Goal: Task Accomplishment & Management: Use online tool/utility

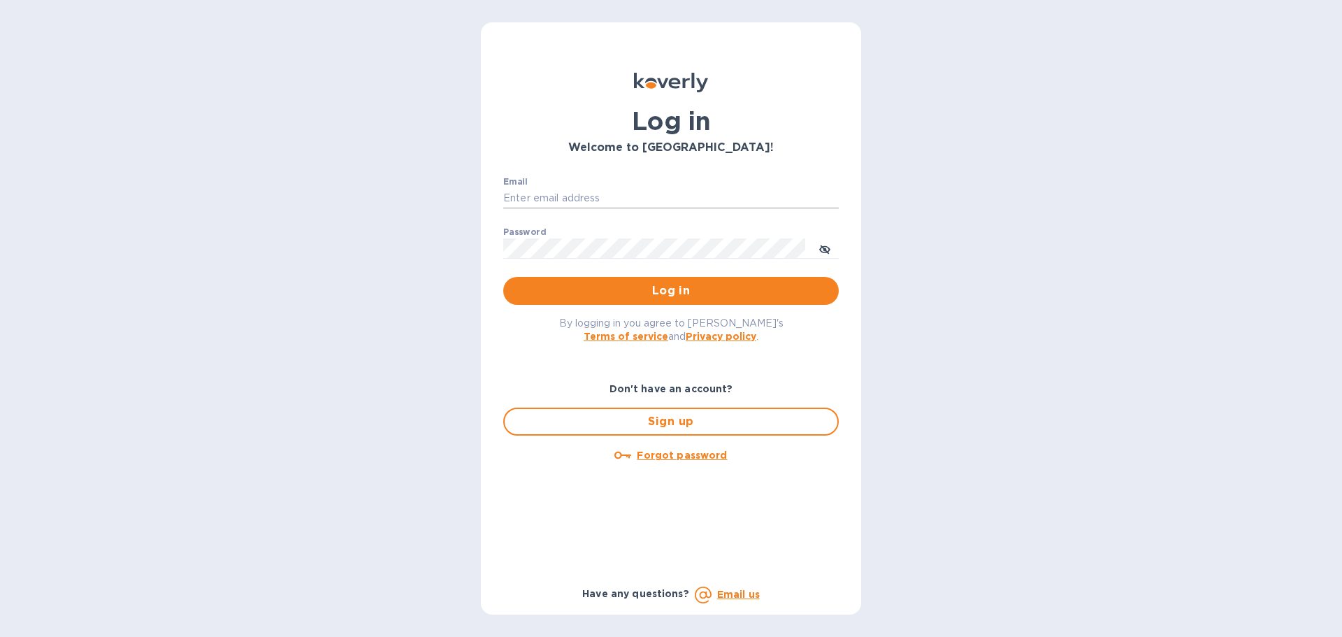
type input "[PERSON_NAME][EMAIL_ADDRESS][PERSON_NAME][DOMAIN_NAME]"
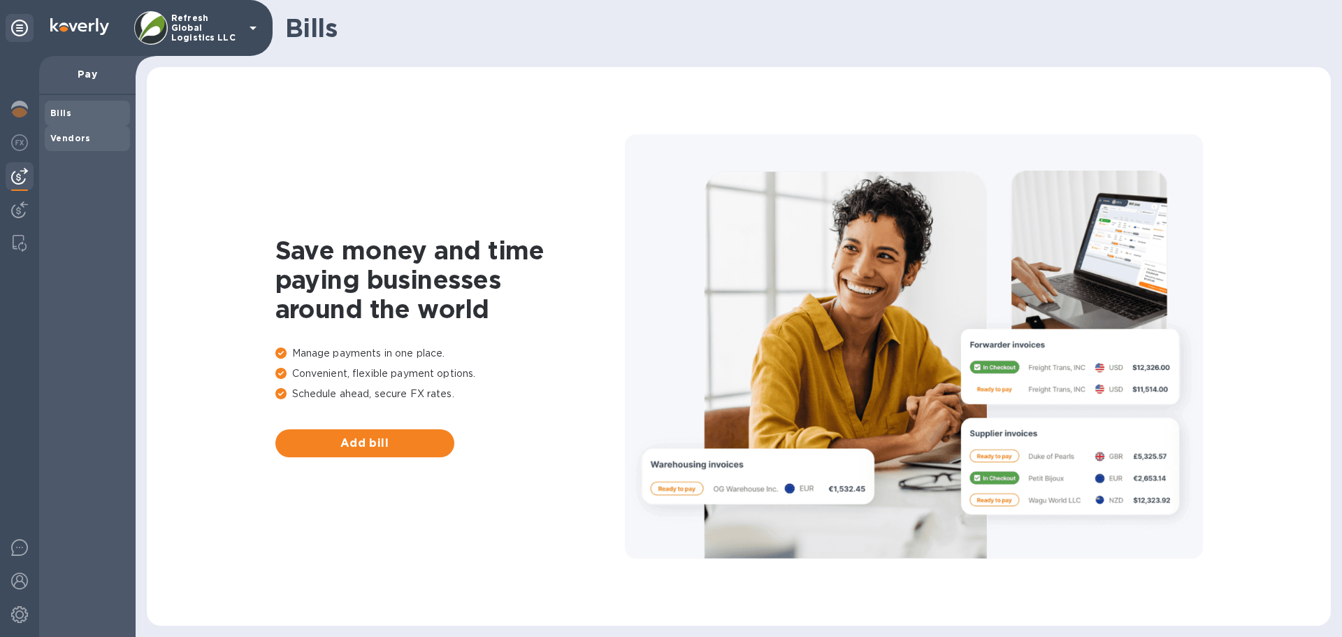
click at [67, 135] on b "Vendors" at bounding box center [70, 138] width 41 height 10
click at [376, 452] on button "Add vendor" at bounding box center [364, 443] width 179 height 28
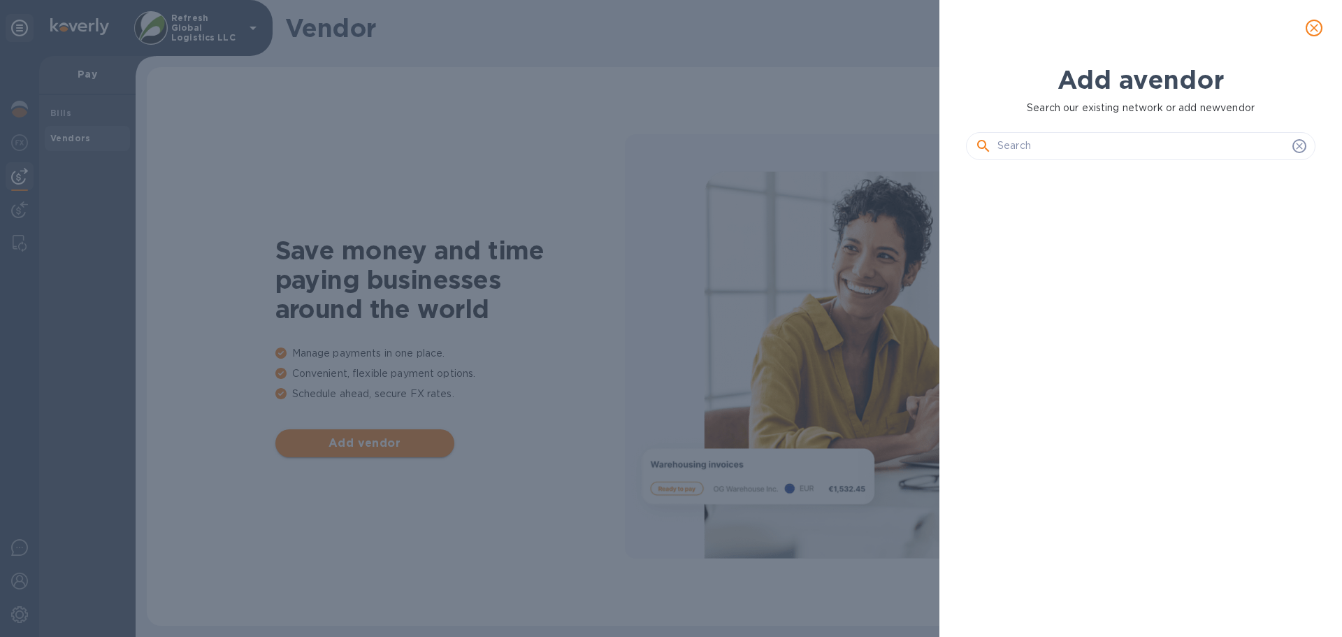
scroll to position [418, 355]
click at [1025, 152] on input "text" at bounding box center [1141, 146] width 289 height 21
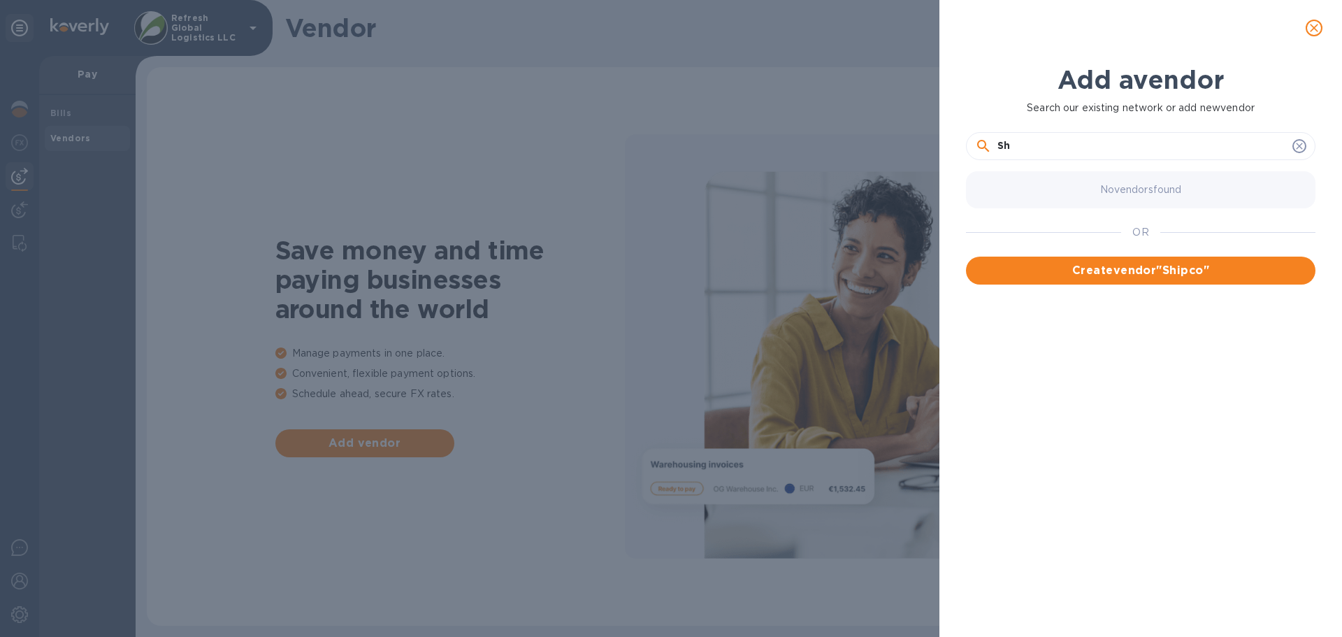
type input "S"
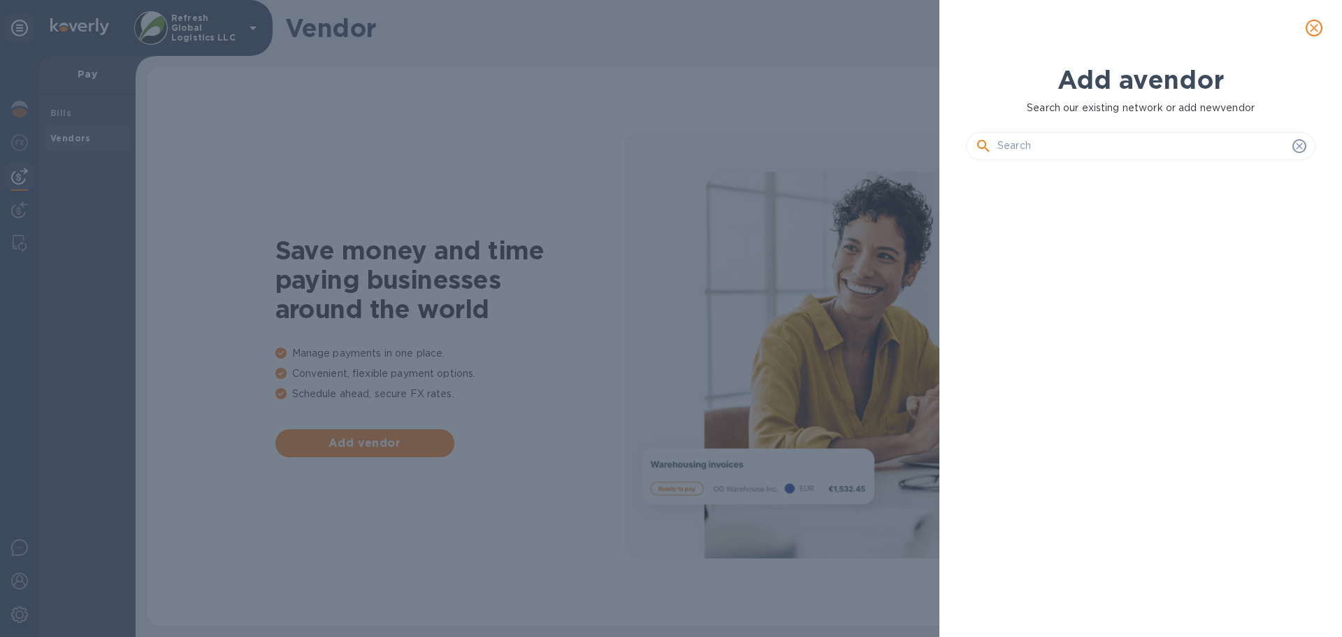
click at [64, 105] on div "Add a vendor Search our existing network or add new vendor" at bounding box center [671, 318] width 1342 height 637
click at [1315, 24] on icon "close" at bounding box center [1314, 28] width 14 height 14
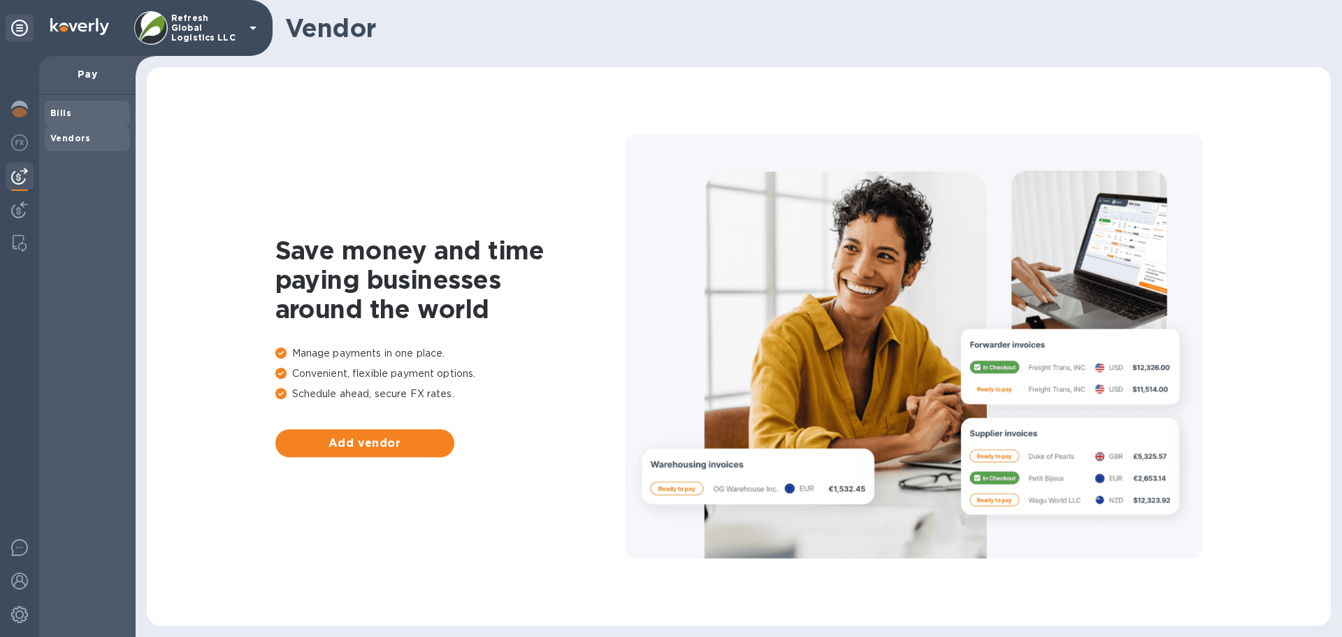
click at [55, 113] on b "Bills" at bounding box center [60, 113] width 21 height 10
click at [20, 204] on img at bounding box center [19, 209] width 17 height 17
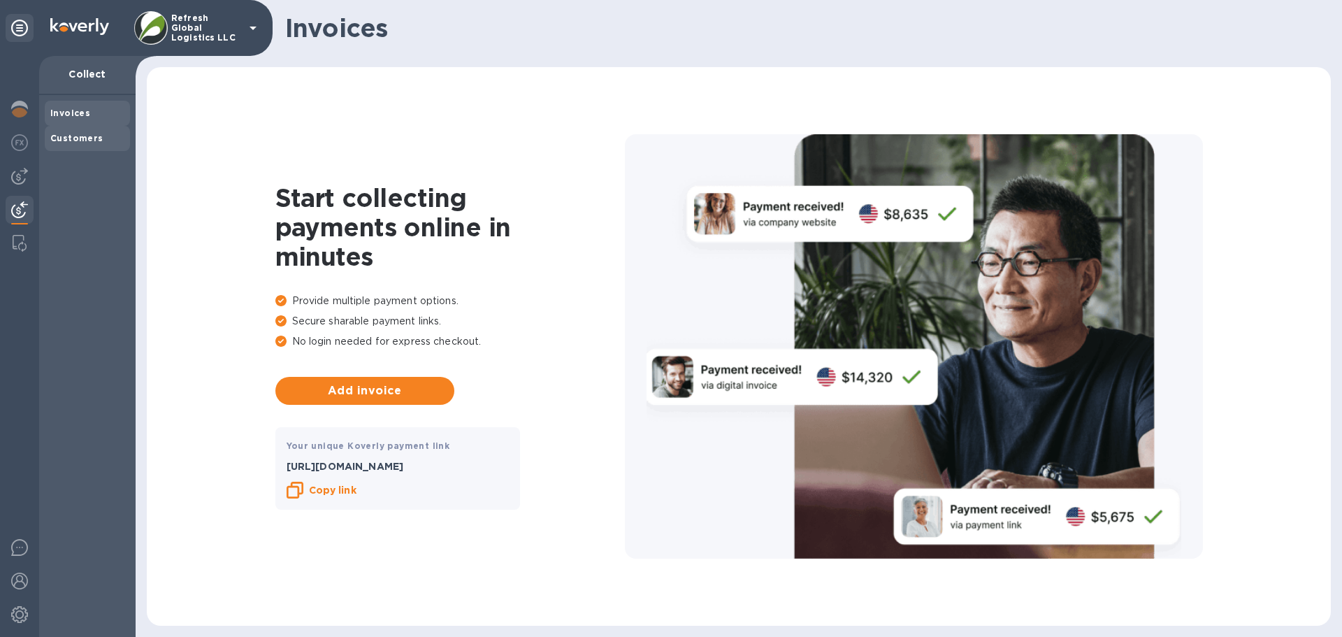
click at [84, 140] on b "Customers" at bounding box center [76, 138] width 53 height 10
click at [73, 114] on b "Invoices" at bounding box center [70, 113] width 40 height 10
click at [13, 180] on img at bounding box center [19, 176] width 17 height 17
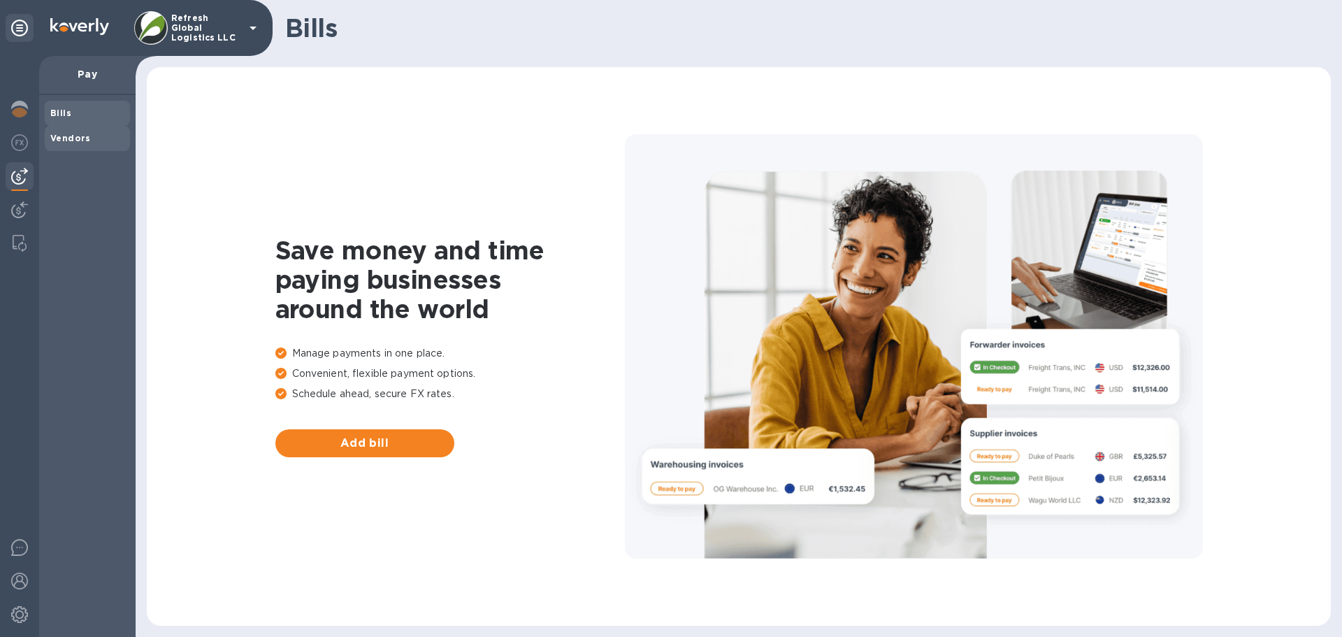
click at [61, 137] on b "Vendors" at bounding box center [70, 138] width 41 height 10
click at [62, 111] on b "Bills" at bounding box center [60, 113] width 21 height 10
click at [84, 75] on p "Pay" at bounding box center [87, 74] width 74 height 14
click at [178, 31] on p "Refresh Global Logistics LLC" at bounding box center [206, 27] width 70 height 29
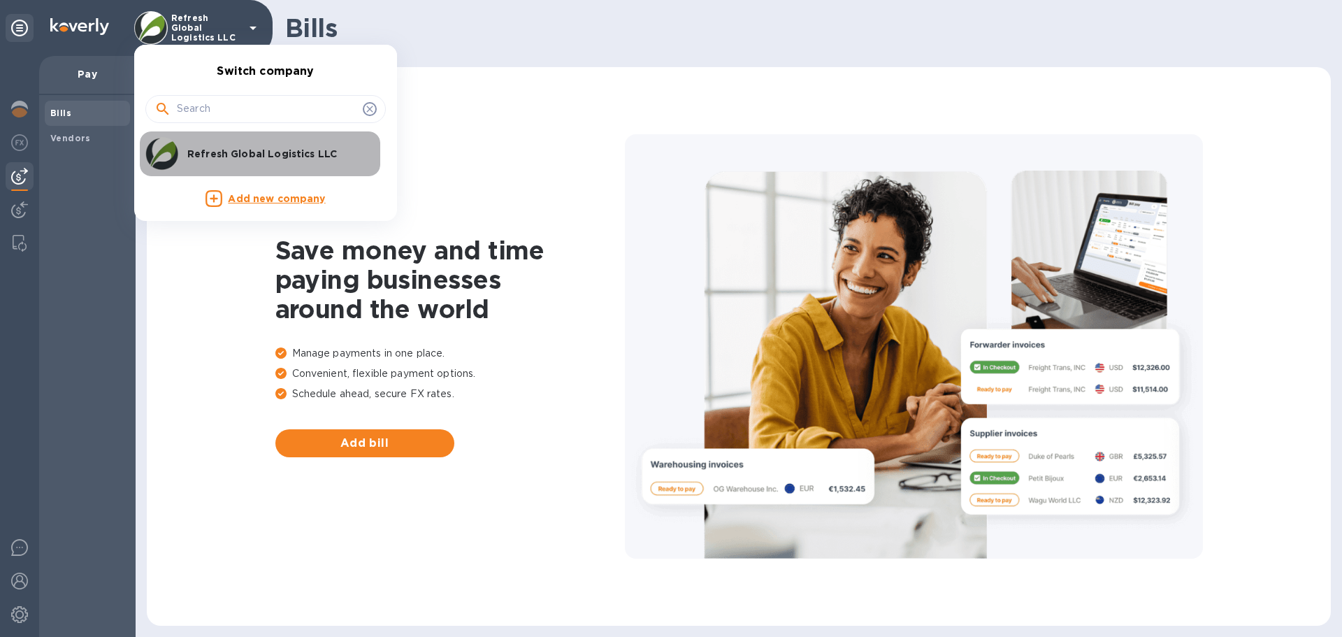
click at [231, 157] on p "Refresh Global Logistics LLC" at bounding box center [275, 154] width 176 height 14
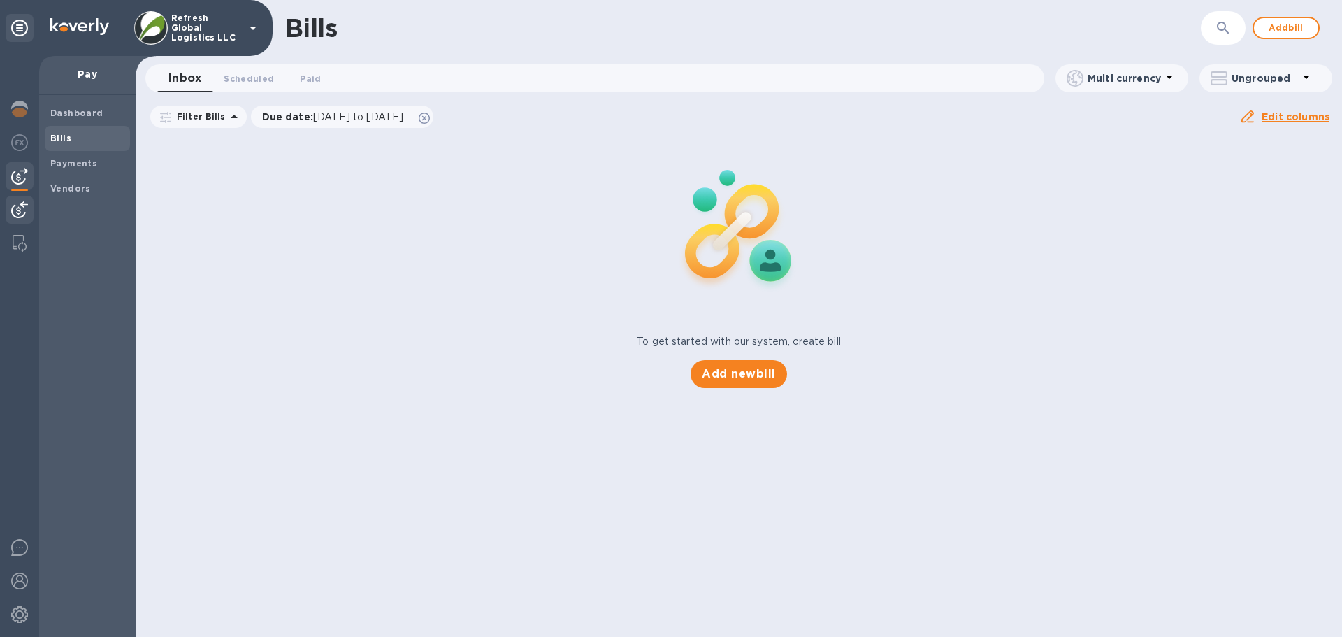
click at [19, 206] on img at bounding box center [19, 209] width 17 height 17
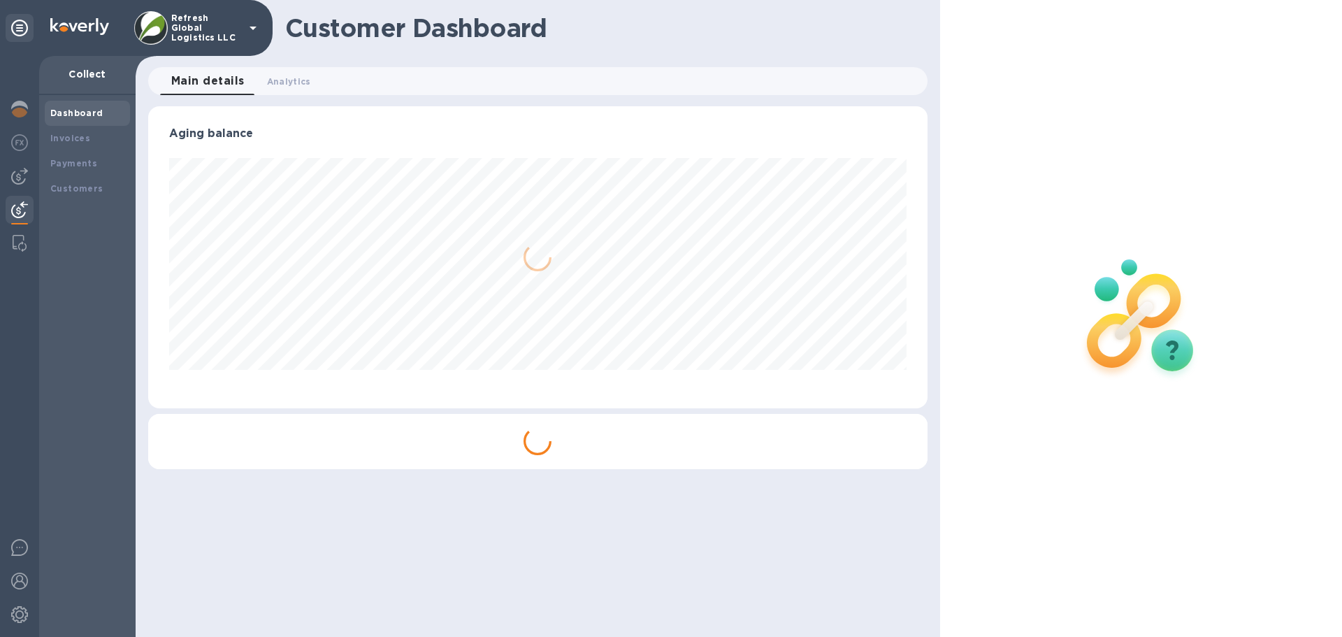
scroll to position [302, 779]
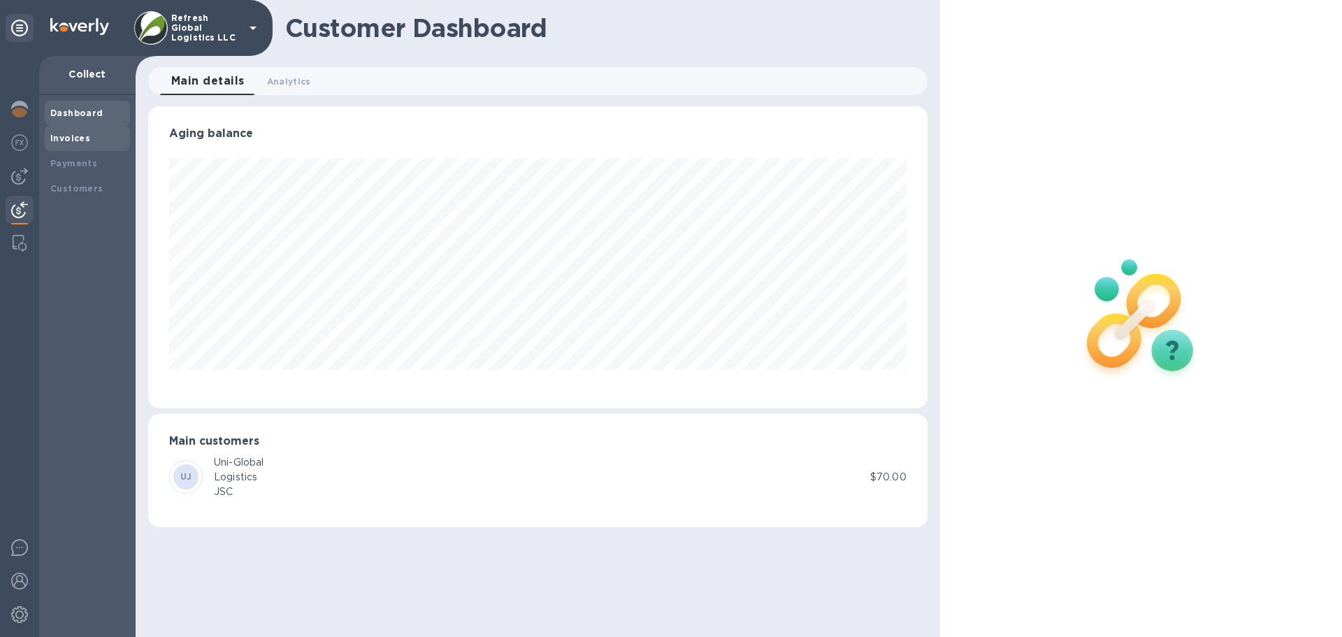
click at [62, 142] on b "Invoices" at bounding box center [70, 138] width 40 height 10
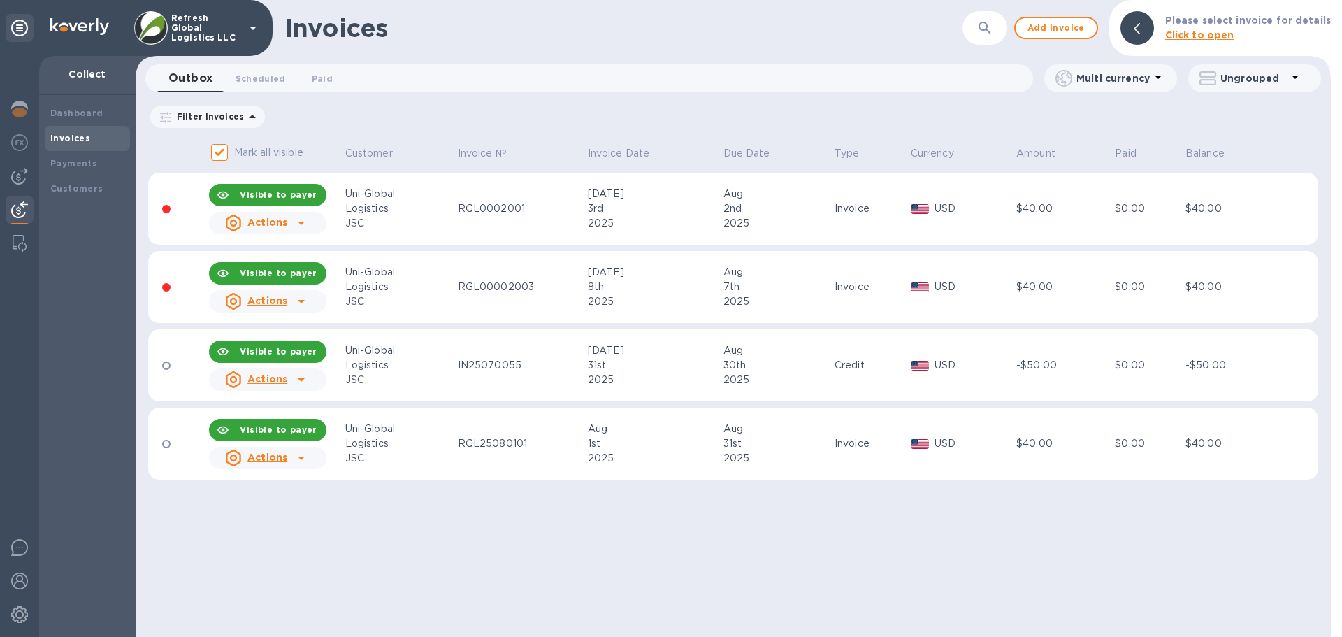
click at [1295, 78] on icon at bounding box center [1295, 76] width 7 height 3
click at [1251, 110] on li "Group invoices by customer" at bounding box center [1246, 114] width 179 height 45
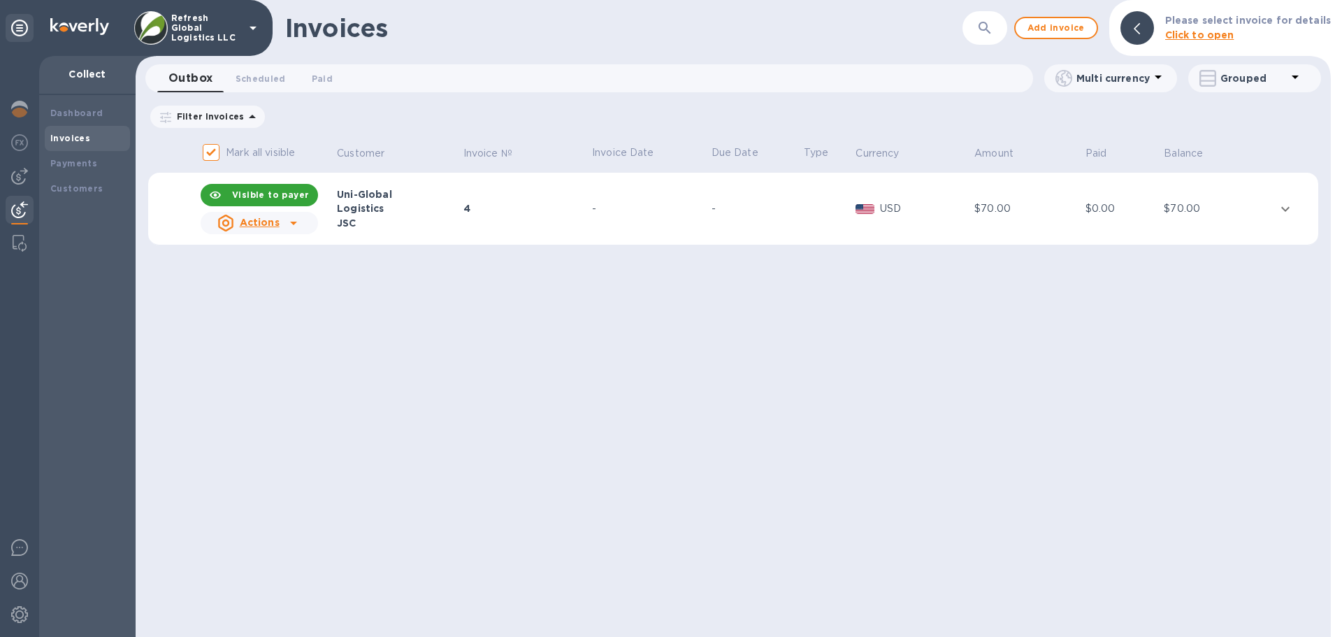
click at [1285, 206] on icon "expand row" at bounding box center [1285, 209] width 17 height 17
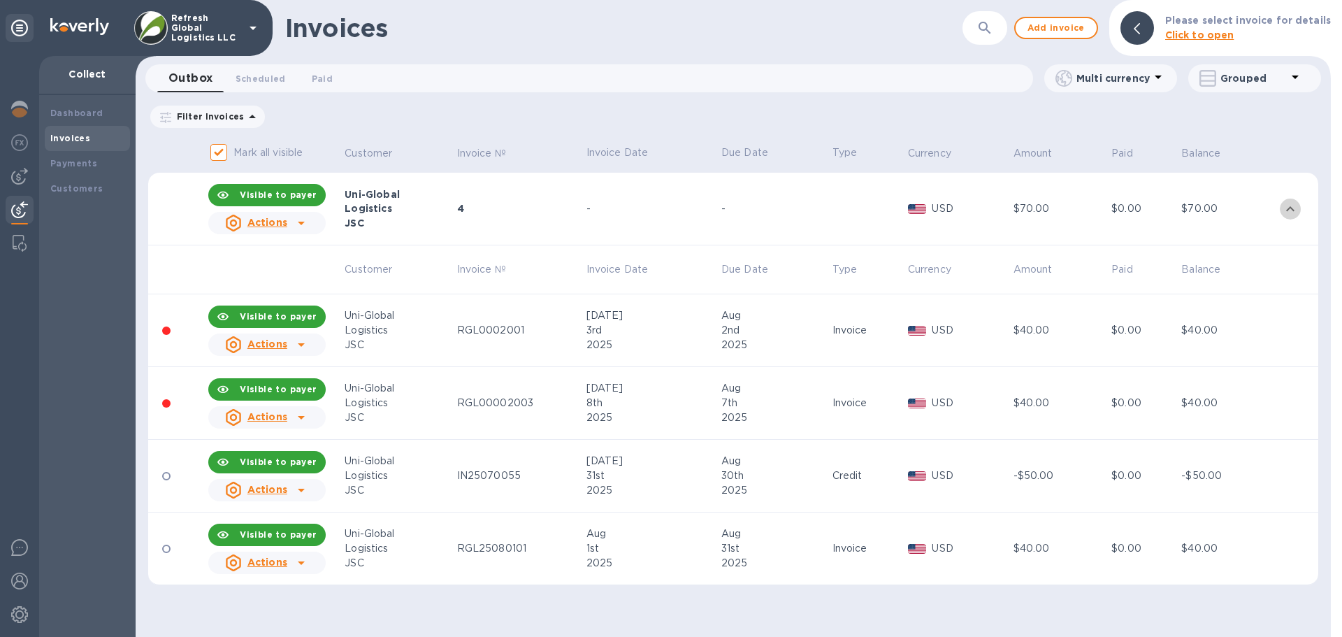
click at [1286, 208] on icon "expand row" at bounding box center [1290, 209] width 17 height 17
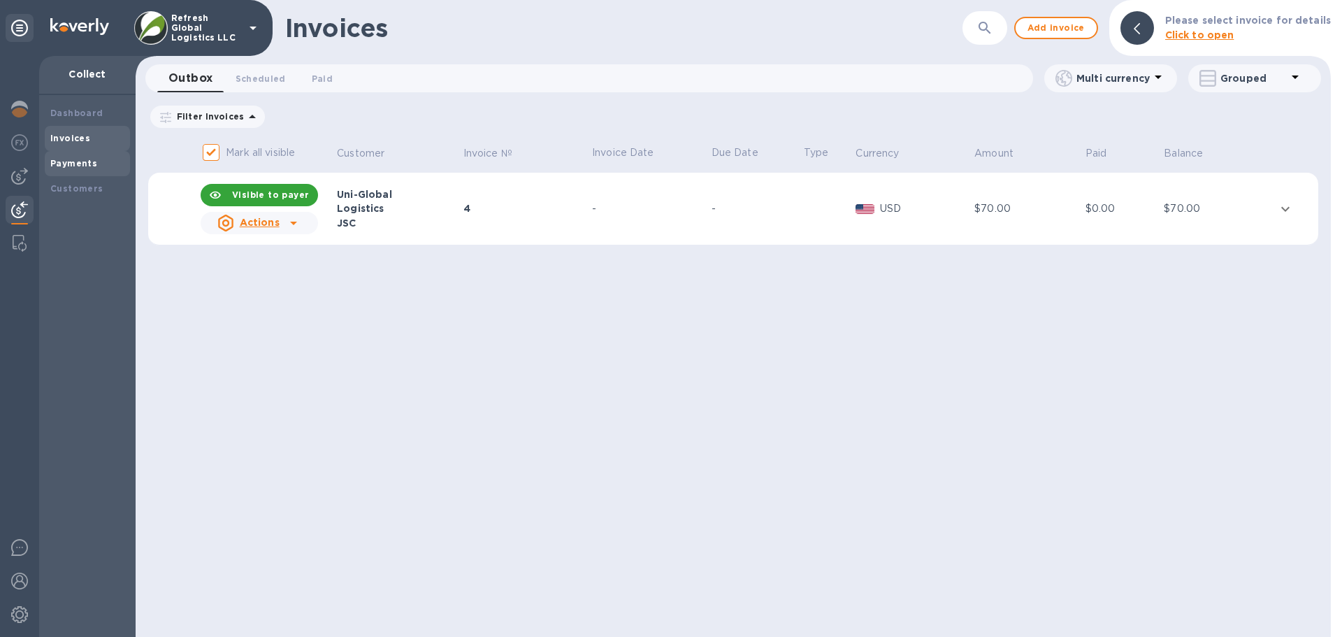
click at [78, 163] on b "Payments" at bounding box center [73, 163] width 47 height 10
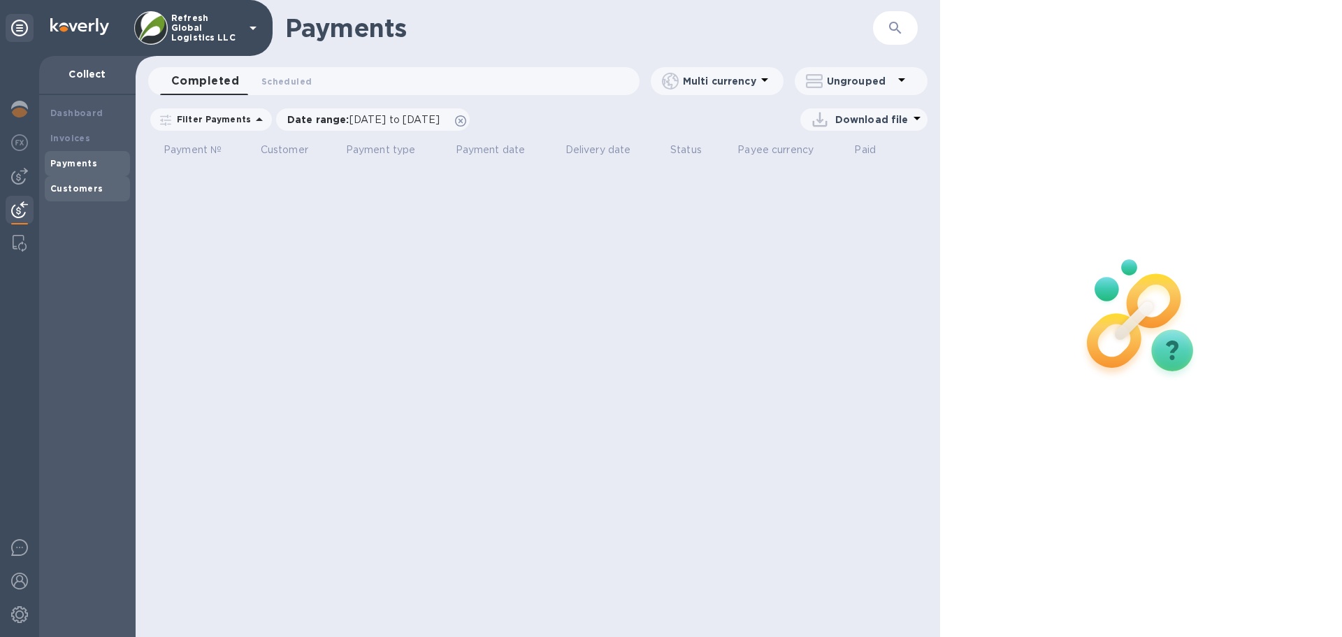
click at [76, 187] on b "Customers" at bounding box center [76, 188] width 53 height 10
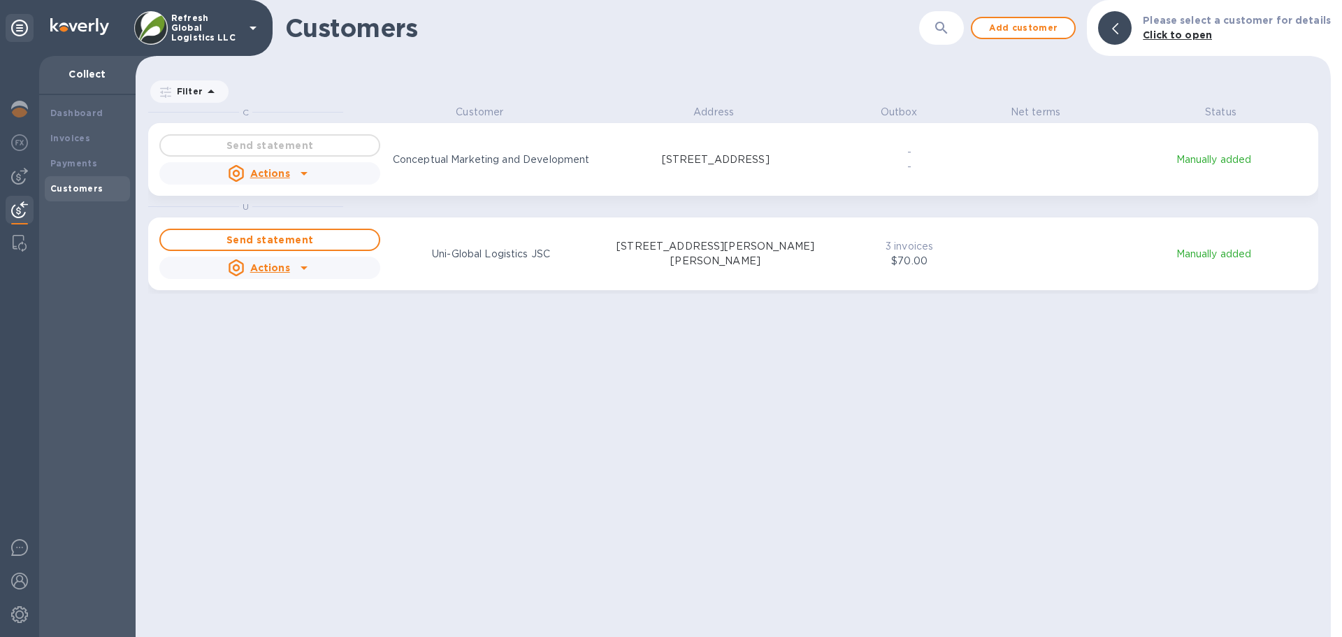
scroll to position [521, 1190]
click at [75, 115] on b "Dashboard" at bounding box center [76, 113] width 53 height 10
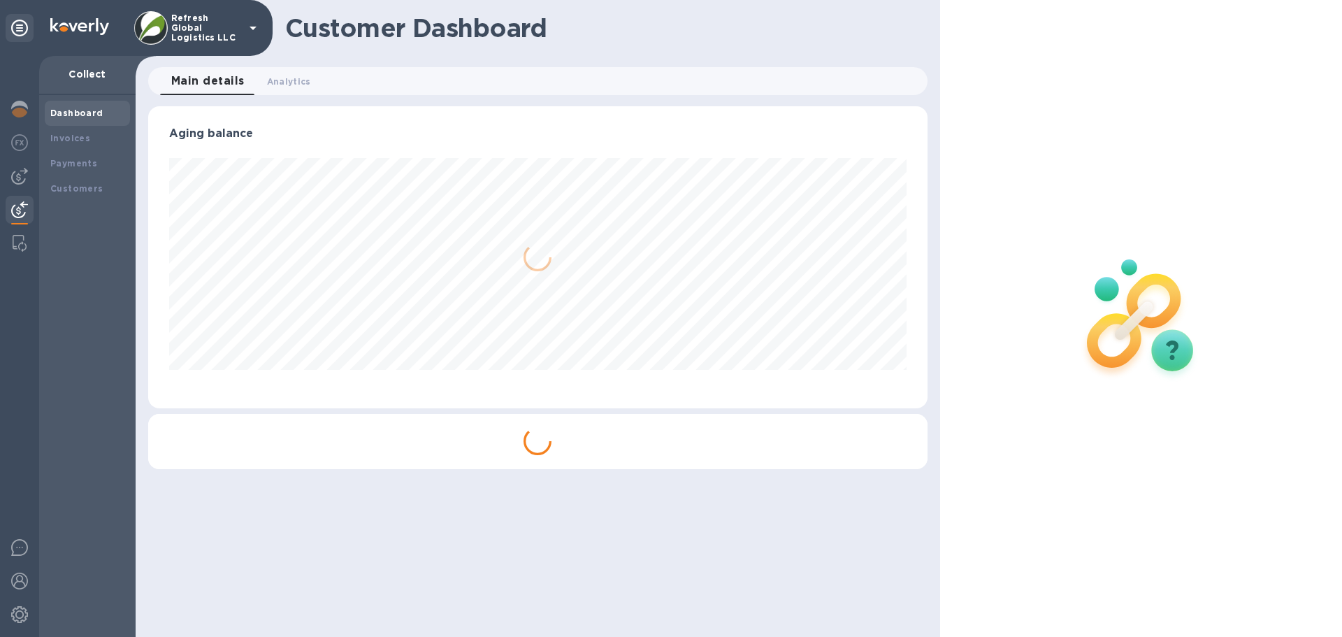
scroll to position [302, 779]
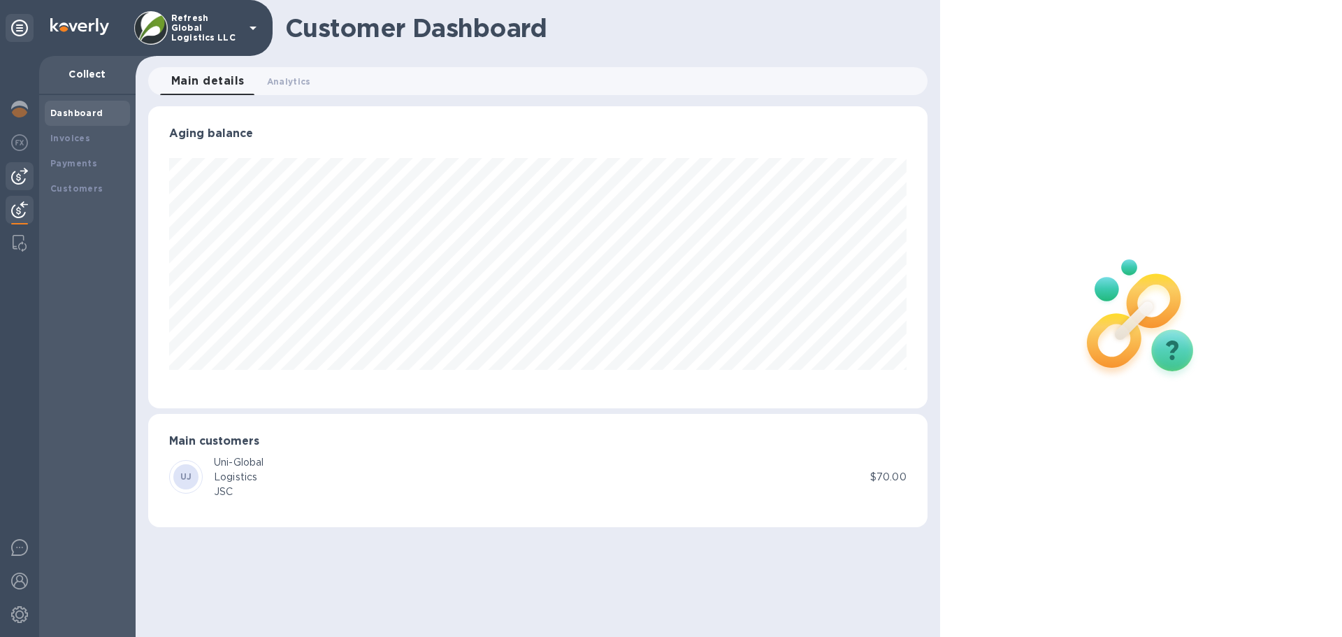
click at [10, 179] on div at bounding box center [20, 176] width 28 height 28
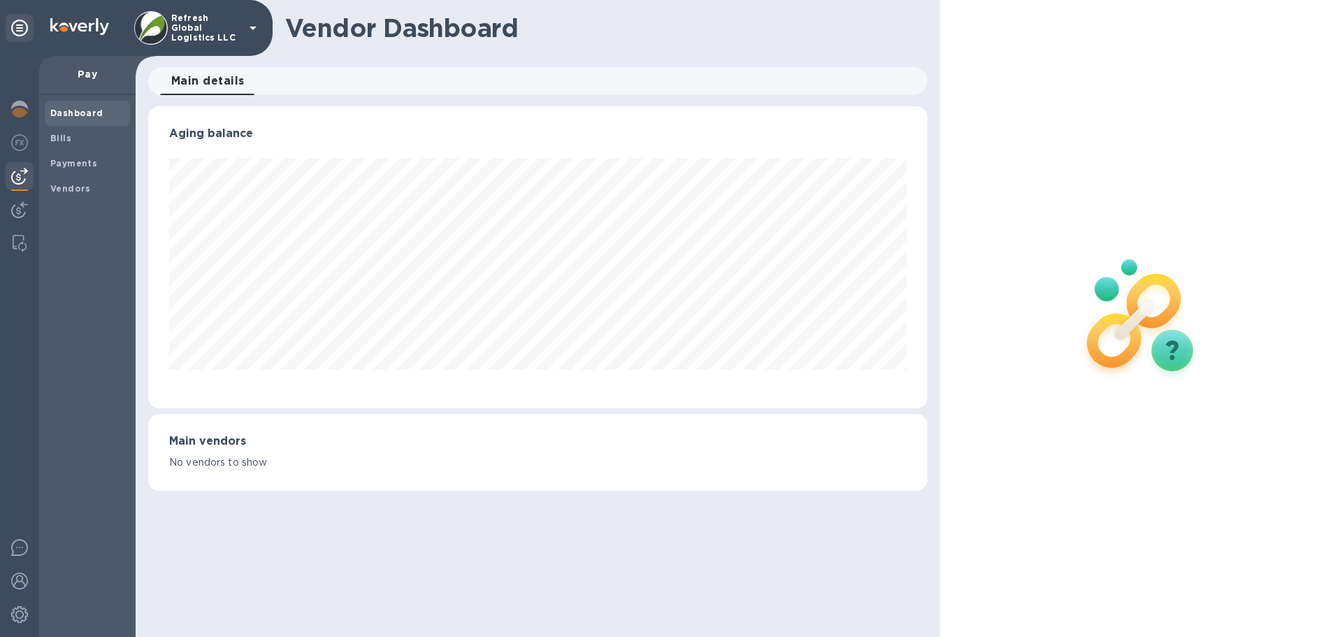
scroll to position [302, 779]
click at [71, 158] on b "Payments" at bounding box center [73, 163] width 47 height 10
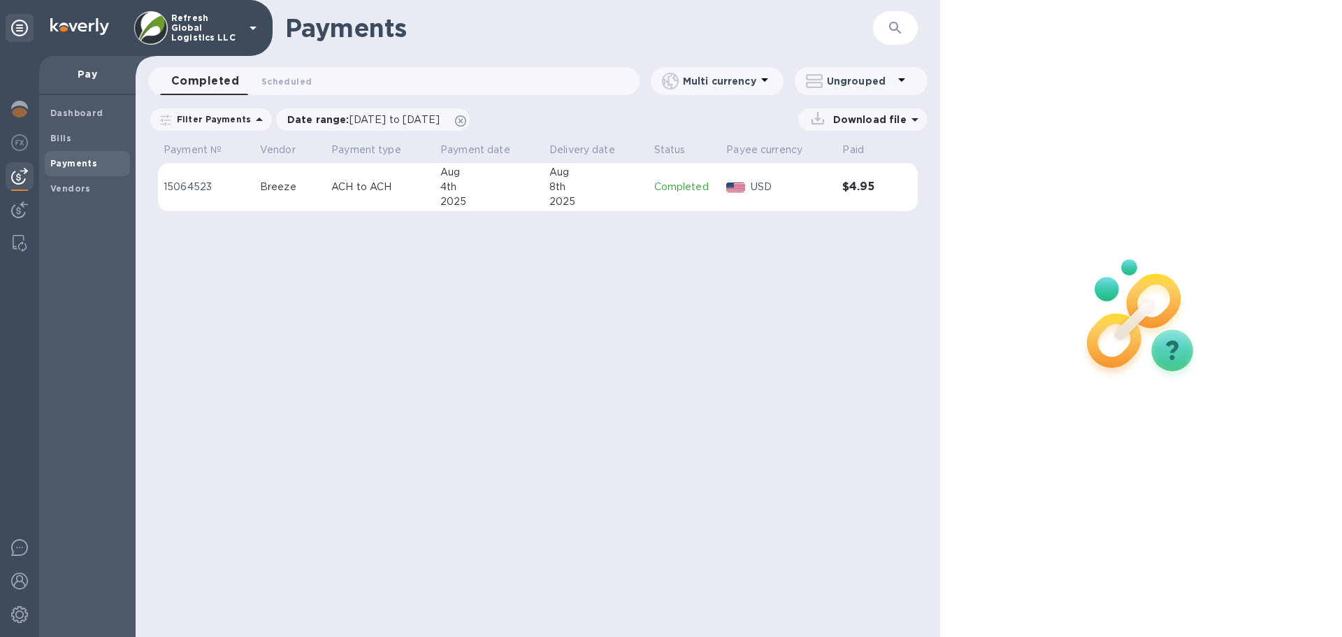
click at [689, 185] on p "Completed" at bounding box center [685, 187] width 62 height 15
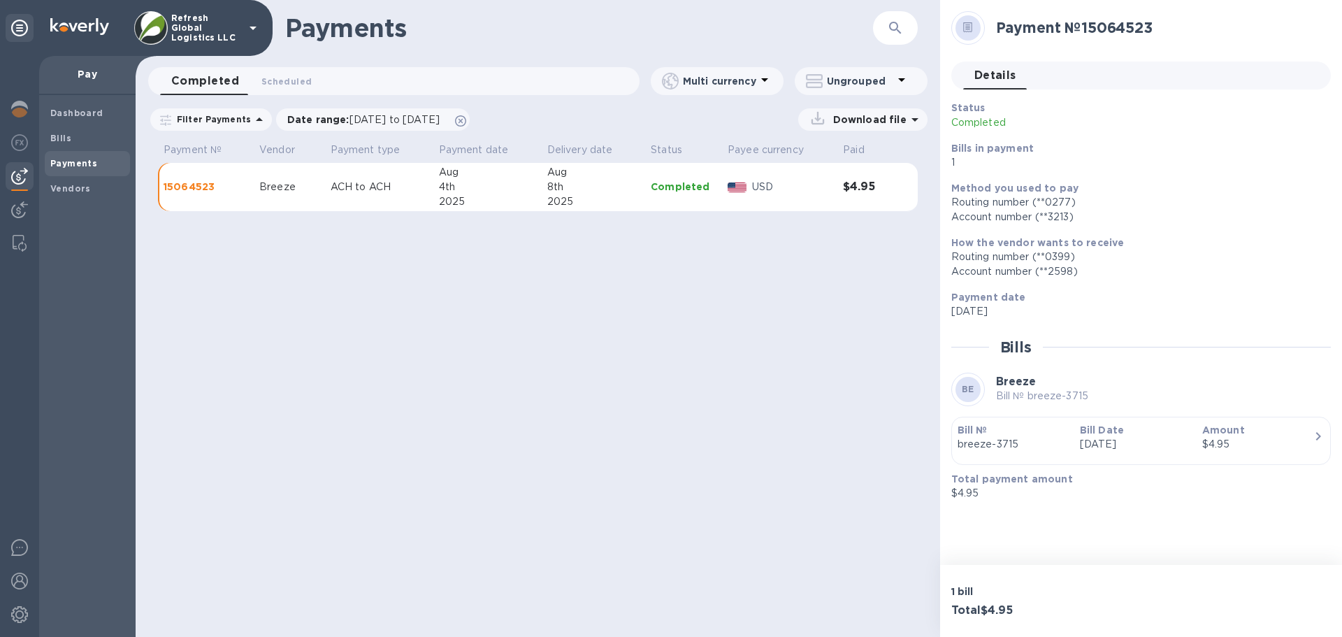
click at [1287, 449] on div "$4.95" at bounding box center [1257, 444] width 111 height 15
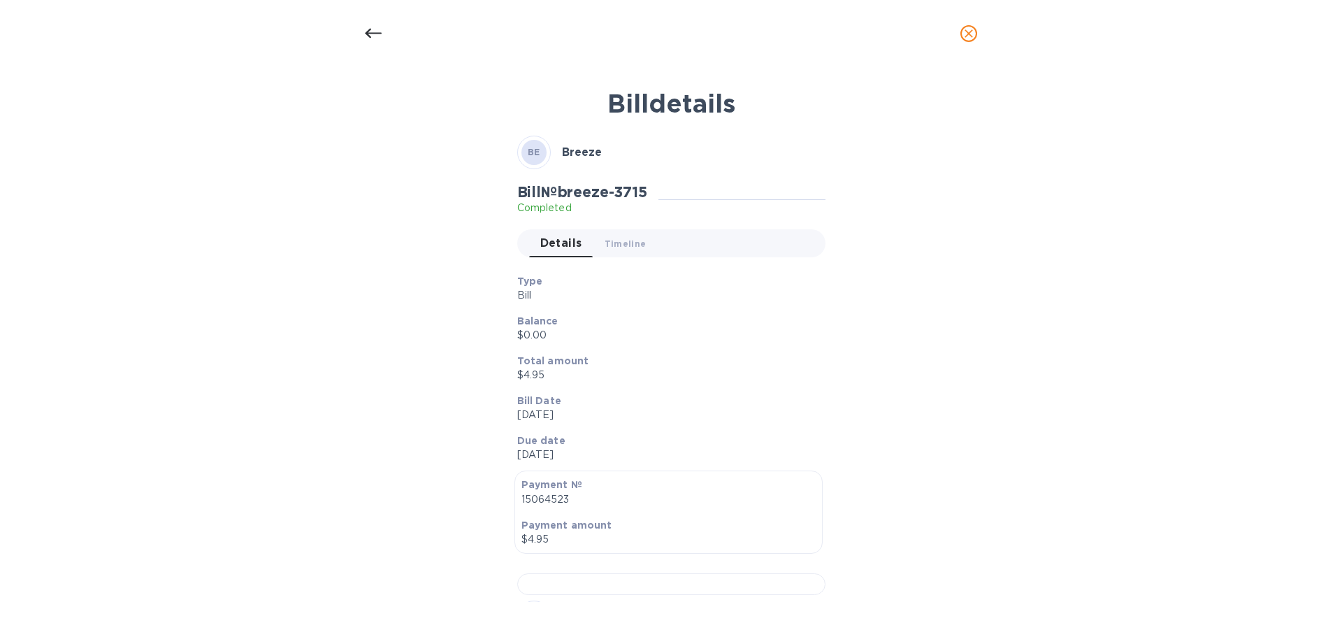
click at [967, 38] on icon "close" at bounding box center [969, 34] width 14 height 14
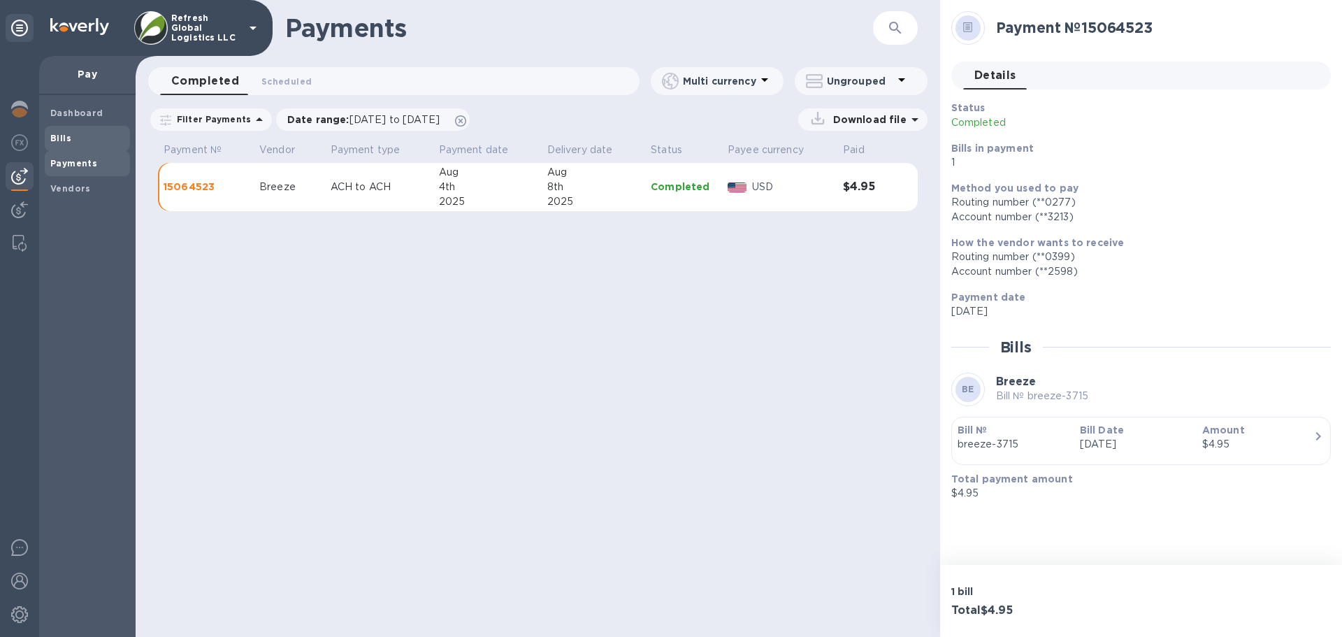
click at [59, 138] on b "Bills" at bounding box center [60, 138] width 21 height 10
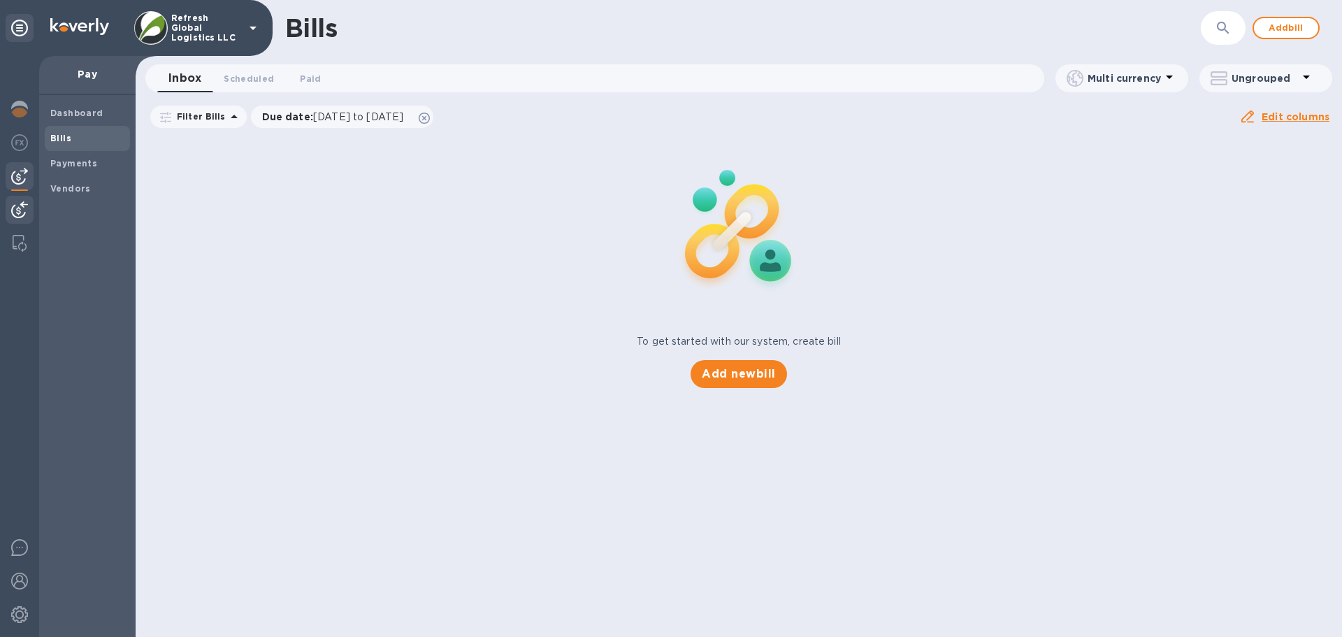
click at [13, 210] on img at bounding box center [19, 209] width 17 height 17
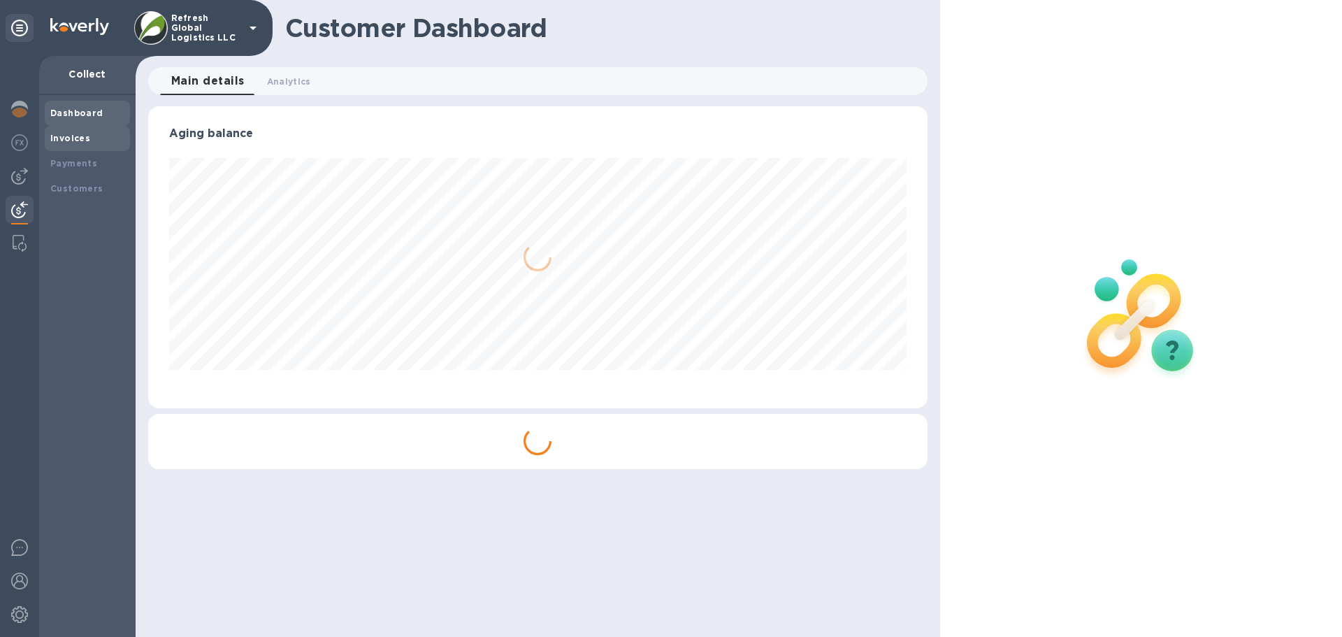
scroll to position [302, 779]
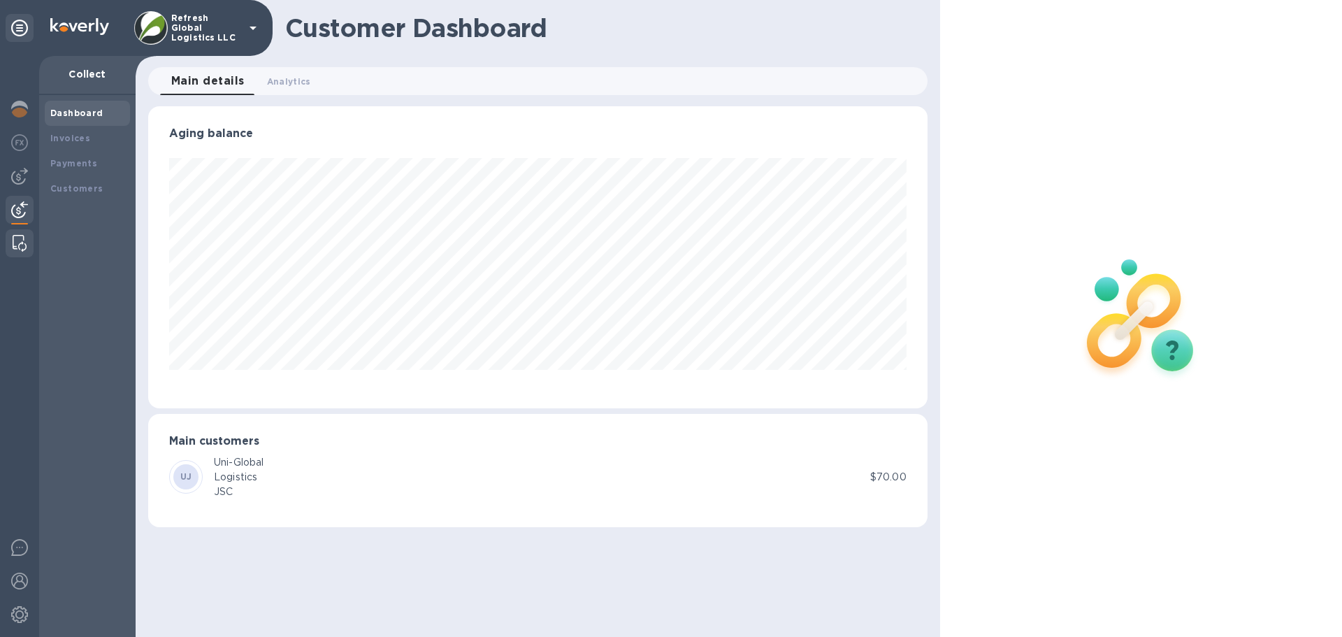
click at [22, 242] on img at bounding box center [20, 243] width 14 height 17
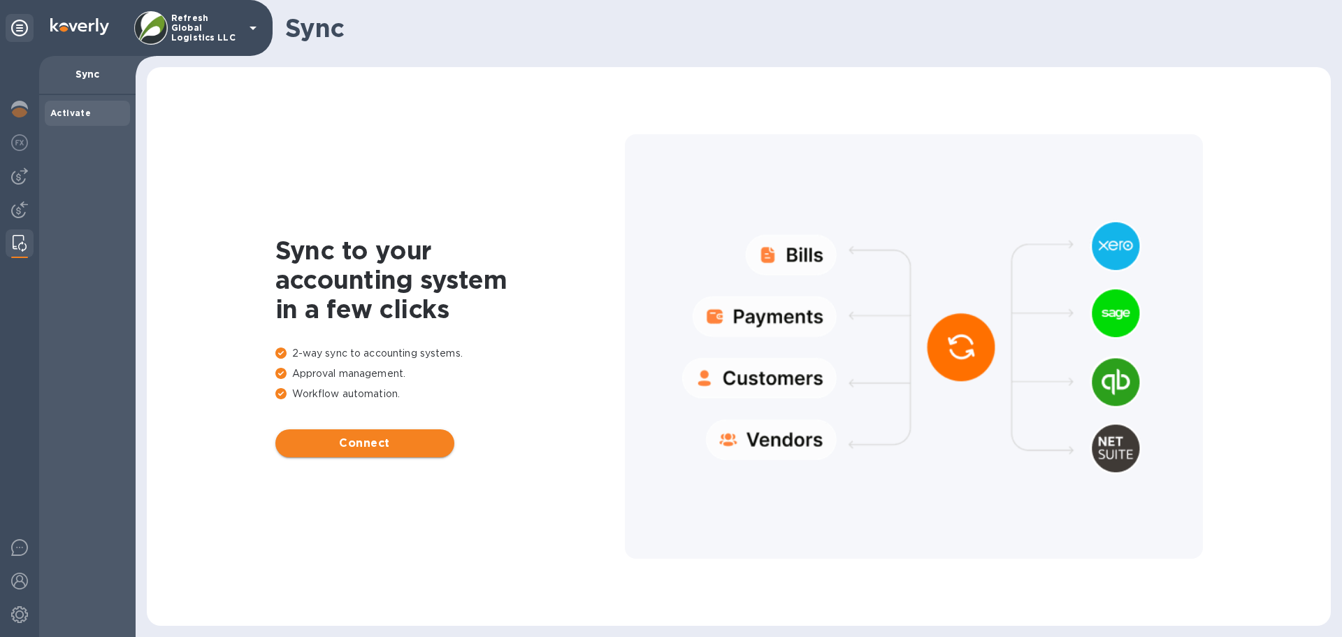
click at [331, 438] on span "Connect" at bounding box center [365, 443] width 157 height 17
